Goal: Book appointment/travel/reservation

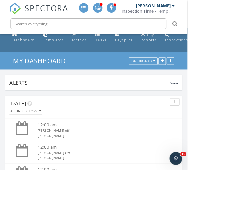
scroll to position [188, 0]
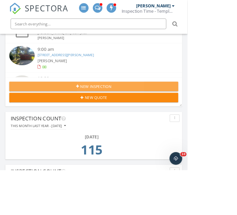
click at [64, 107] on div "New Inspection" at bounding box center [118, 109] width 203 height 7
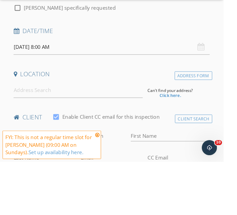
scroll to position [120, 0]
click at [101, 190] on icon at bounding box center [103, 186] width 5 height 5
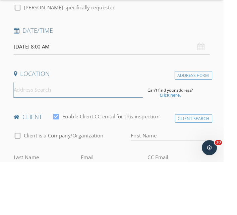
click at [30, 141] on input at bounding box center [82, 139] width 137 height 16
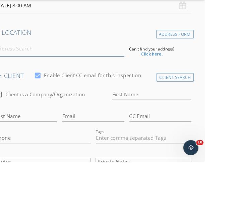
scroll to position [164, 0]
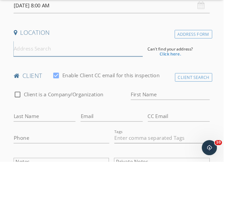
click at [31, 97] on input at bounding box center [82, 95] width 137 height 16
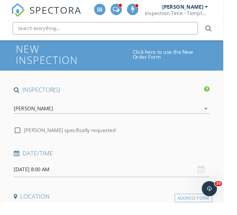
scroll to position [0, 0]
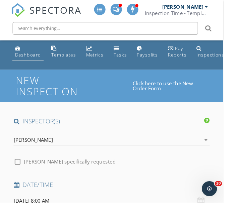
click at [23, 63] on link "Dashboard" at bounding box center [29, 55] width 33 height 19
click at [26, 55] on div "Dashboard" at bounding box center [30, 58] width 28 height 6
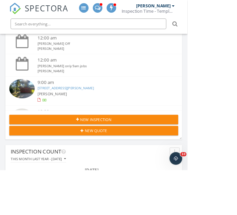
scroll to position [145, 0]
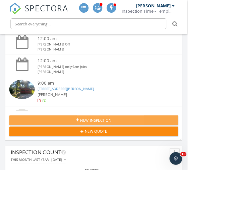
click at [77, 152] on div "New Inspection" at bounding box center [118, 152] width 203 height 7
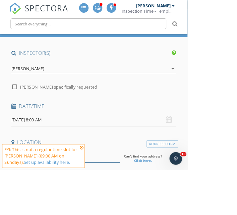
click at [34, 199] on input at bounding box center [82, 197] width 137 height 16
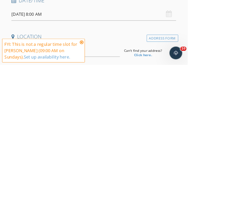
scroll to position [62, 0]
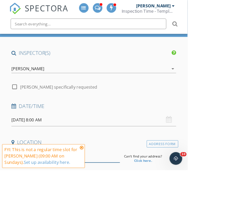
click at [36, 197] on input at bounding box center [82, 197] width 137 height 16
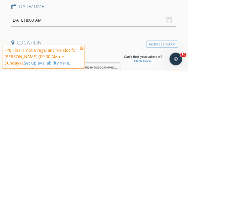
type input "1822 Sage Dr, Garland, TX 75040, USA"
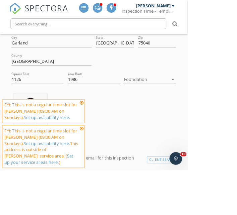
scroll to position [232, 0]
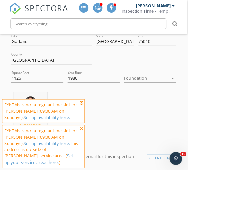
click at [191, 99] on div at bounding box center [185, 98] width 56 height 11
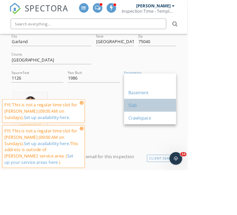
click at [170, 133] on div "Slab" at bounding box center [189, 133] width 55 height 8
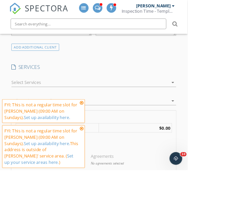
scroll to position [501, 0]
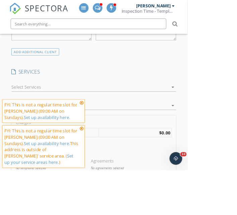
click at [25, 105] on div at bounding box center [113, 110] width 198 height 11
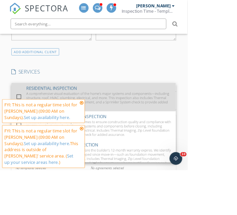
click at [23, 122] on div at bounding box center [23, 122] width 11 height 11
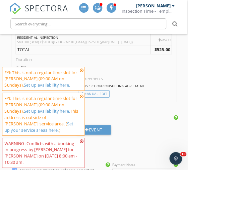
scroll to position [640, 0]
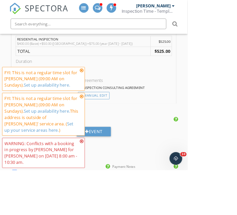
click at [102, 92] on icon at bounding box center [103, 88] width 5 height 5
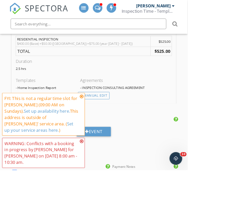
click at [101, 125] on icon at bounding box center [103, 121] width 5 height 5
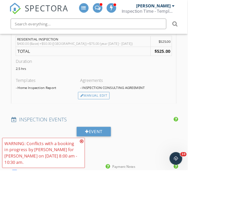
click at [101, 210] on div "WARNING: Conflicts with a booking in progress by Aaron Davis for Aaron Davis on…" at bounding box center [55, 194] width 98 height 32
click at [103, 182] on icon at bounding box center [103, 178] width 5 height 5
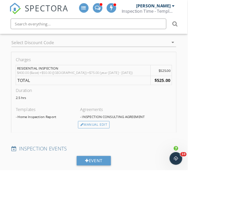
scroll to position [602, 0]
